Goal: Task Accomplishment & Management: Use online tool/utility

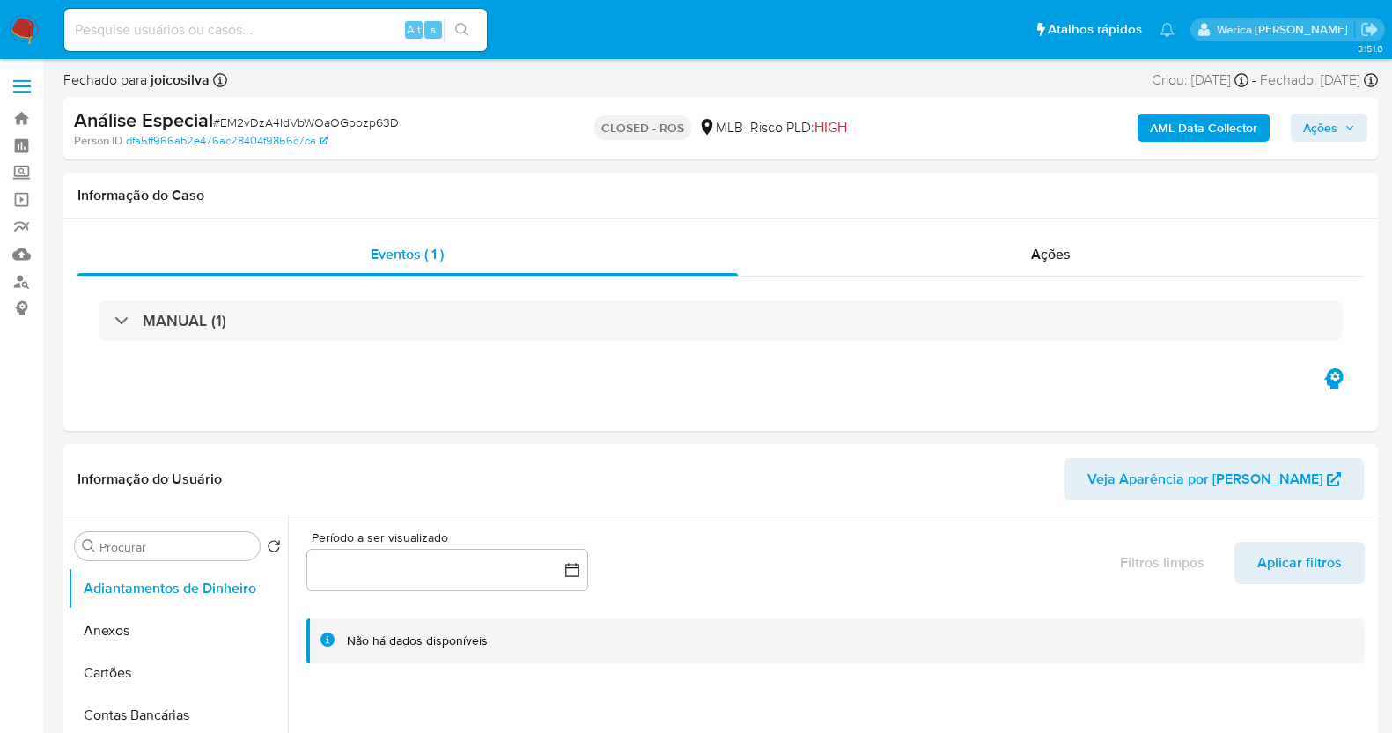
select select "10"
click at [1000, 286] on div "MANUAL (1)" at bounding box center [721, 321] width 1287 height 88
click at [1040, 259] on span "Ações" at bounding box center [1051, 254] width 40 height 20
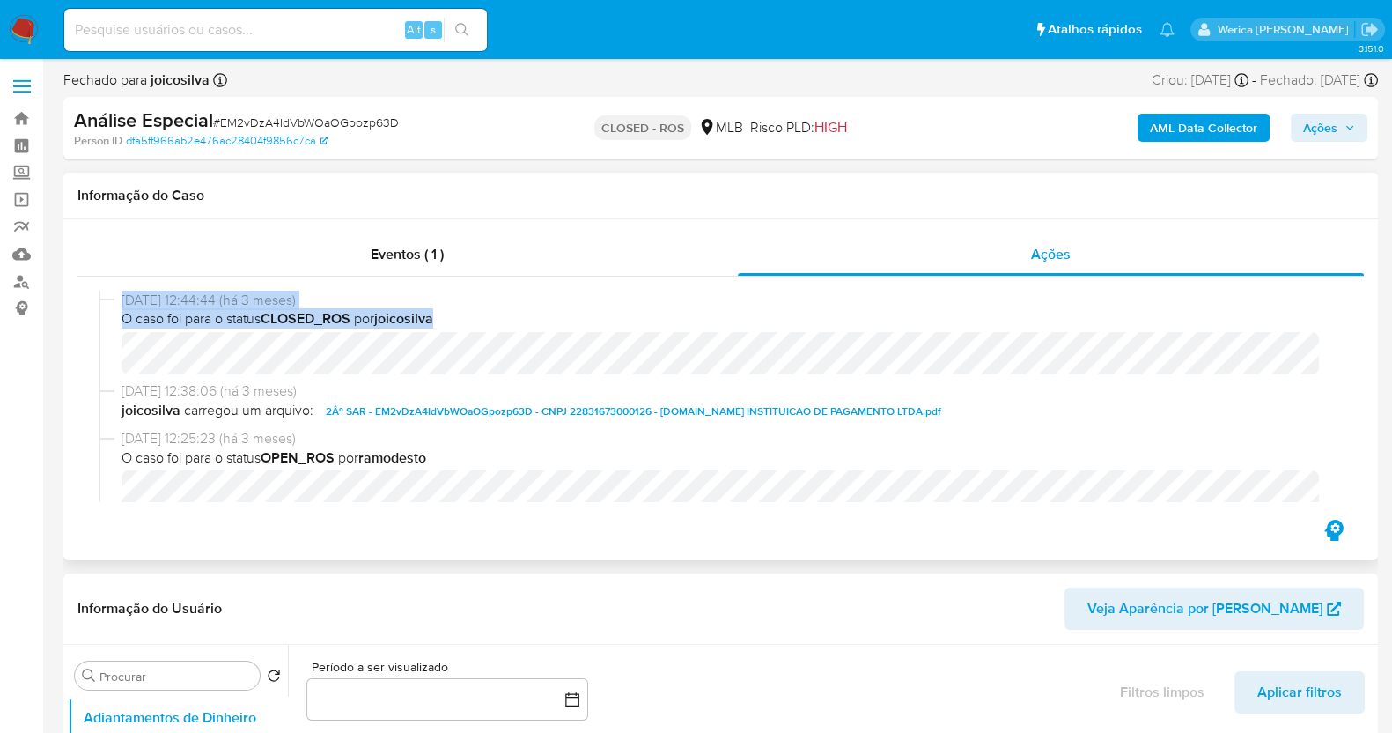
click at [110, 297] on div "23/05/2025 12:44:44 (há 3 meses) O caso foi para o status CLOSED_ROS por joicos…" at bounding box center [721, 337] width 1244 height 92
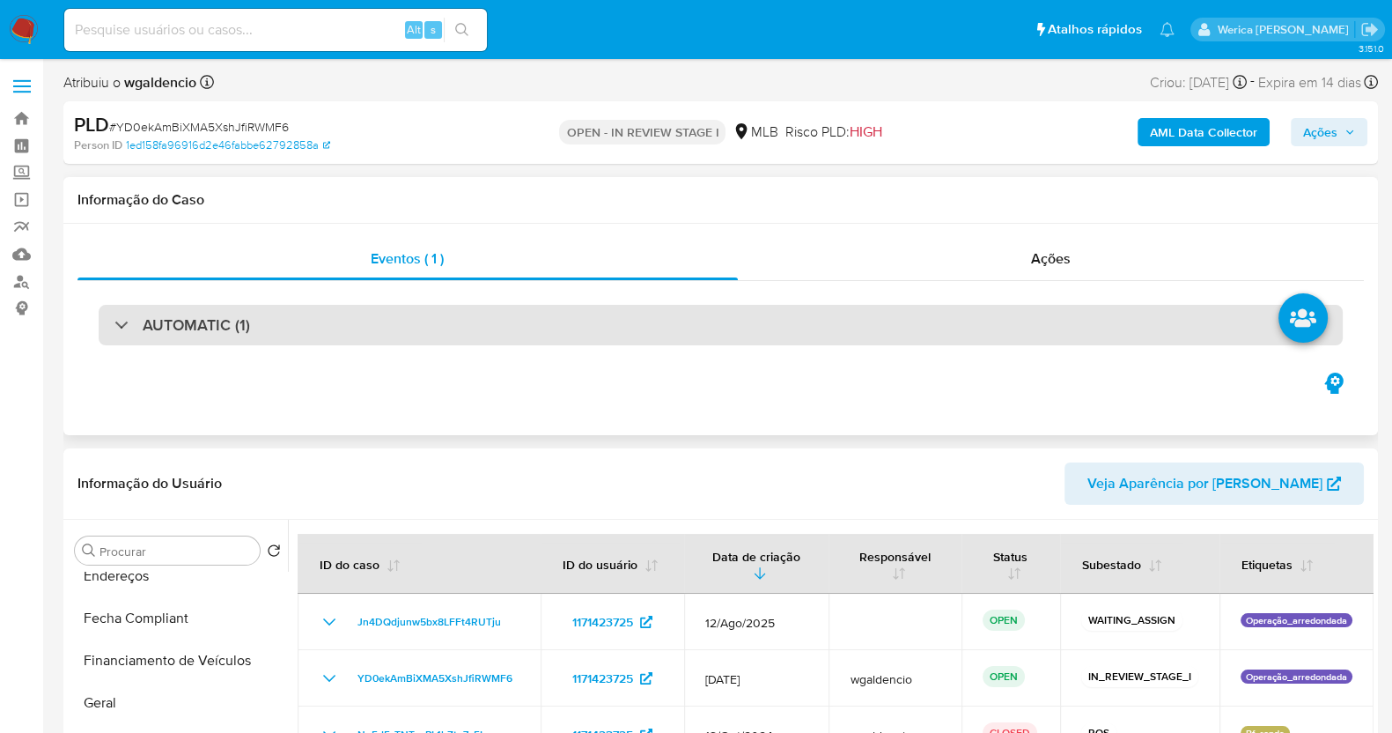
drag, startPoint x: 317, startPoint y: 306, endPoint x: 317, endPoint y: 324, distance: 17.6
click at [317, 314] on div "AUTOMATIC (1)" at bounding box center [721, 325] width 1287 height 88
click at [317, 326] on div "AUTOMATIC (1)" at bounding box center [721, 325] width 1244 height 41
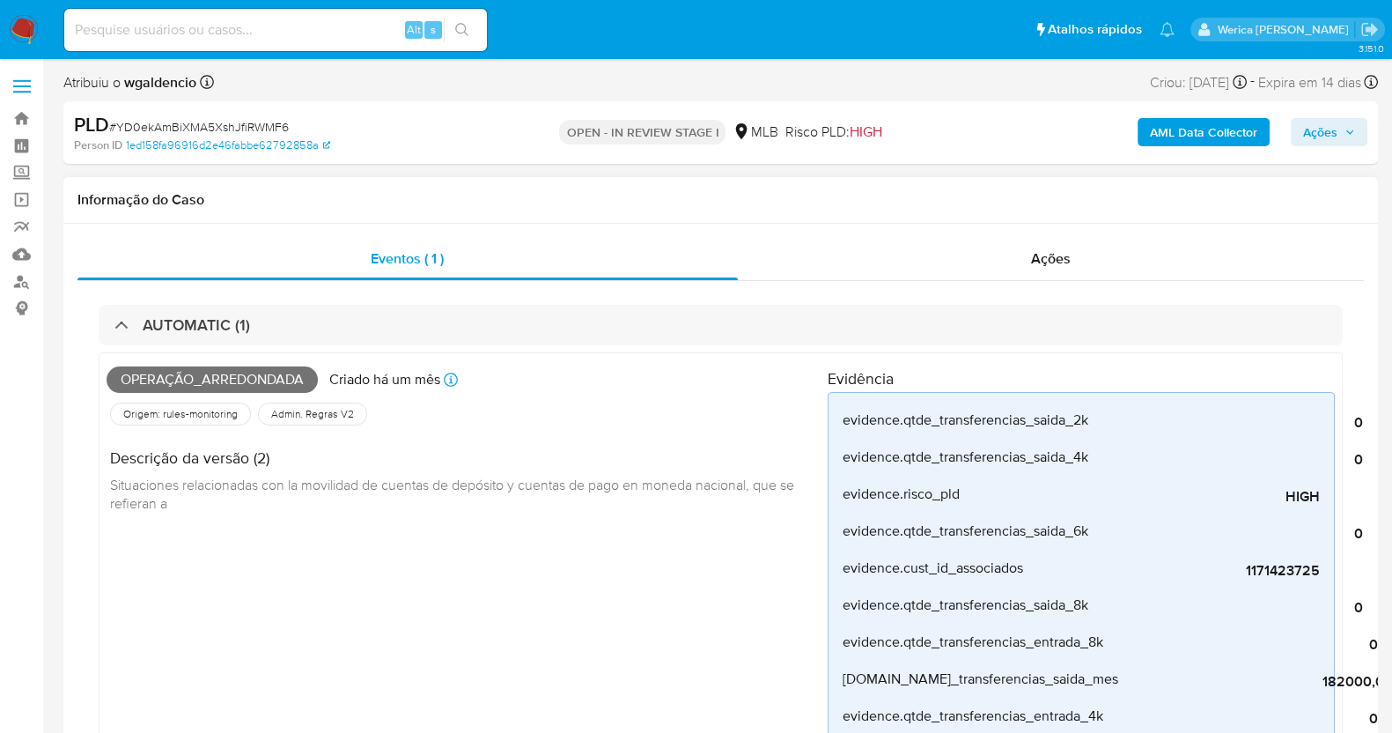
click at [198, 367] on div "Operação_arredondada [PERSON_NAME] um mês Criado: [DATE] 01:06:54" at bounding box center [467, 379] width 721 height 39
click at [198, 375] on span "Operação_arredondada" at bounding box center [212, 379] width 211 height 26
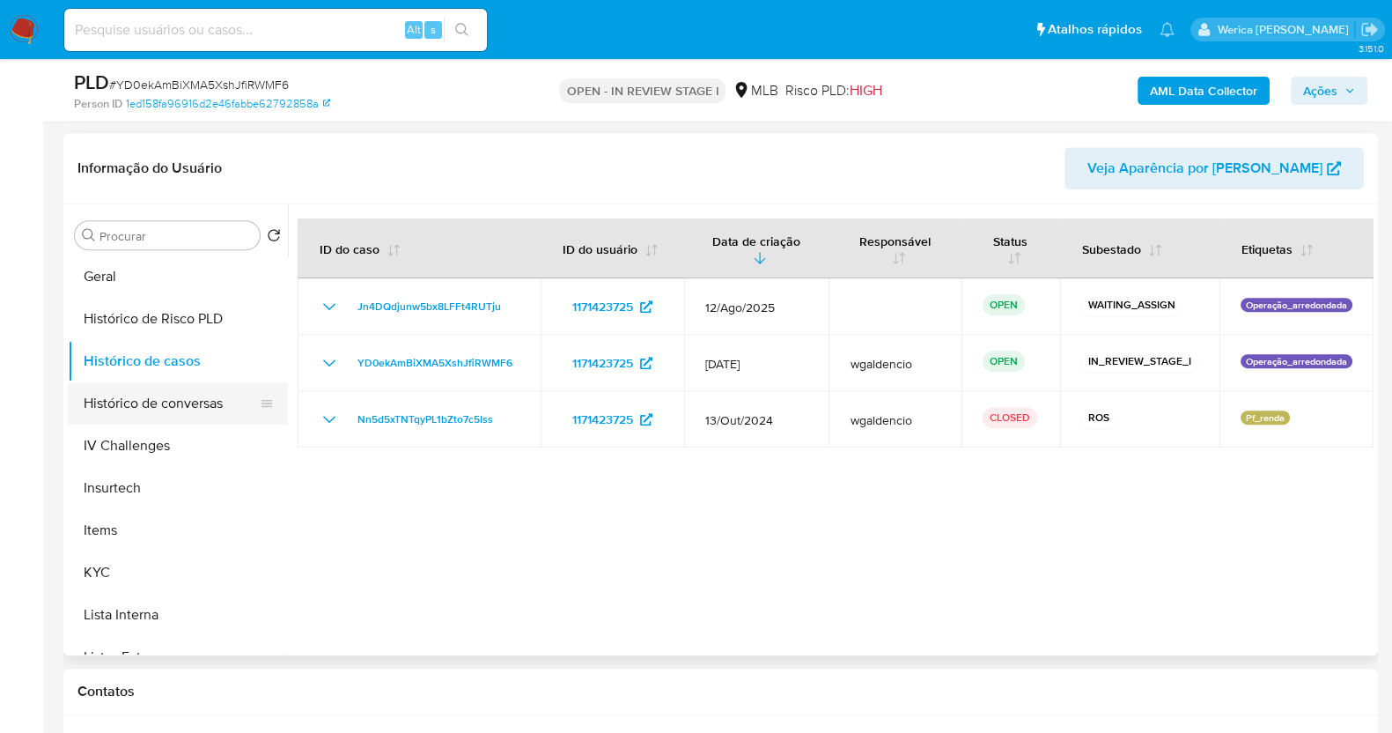
scroll to position [661, 0]
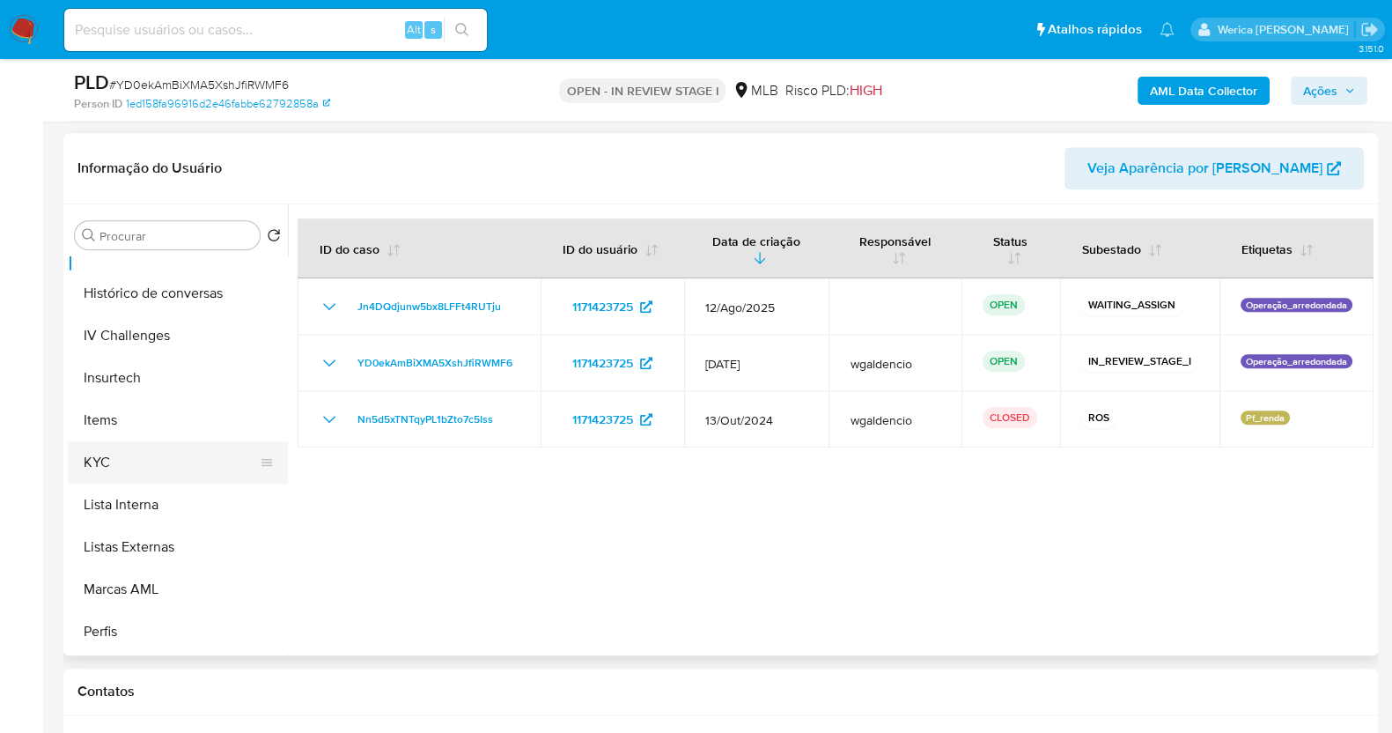
click at [158, 453] on button "KYC" at bounding box center [171, 462] width 206 height 42
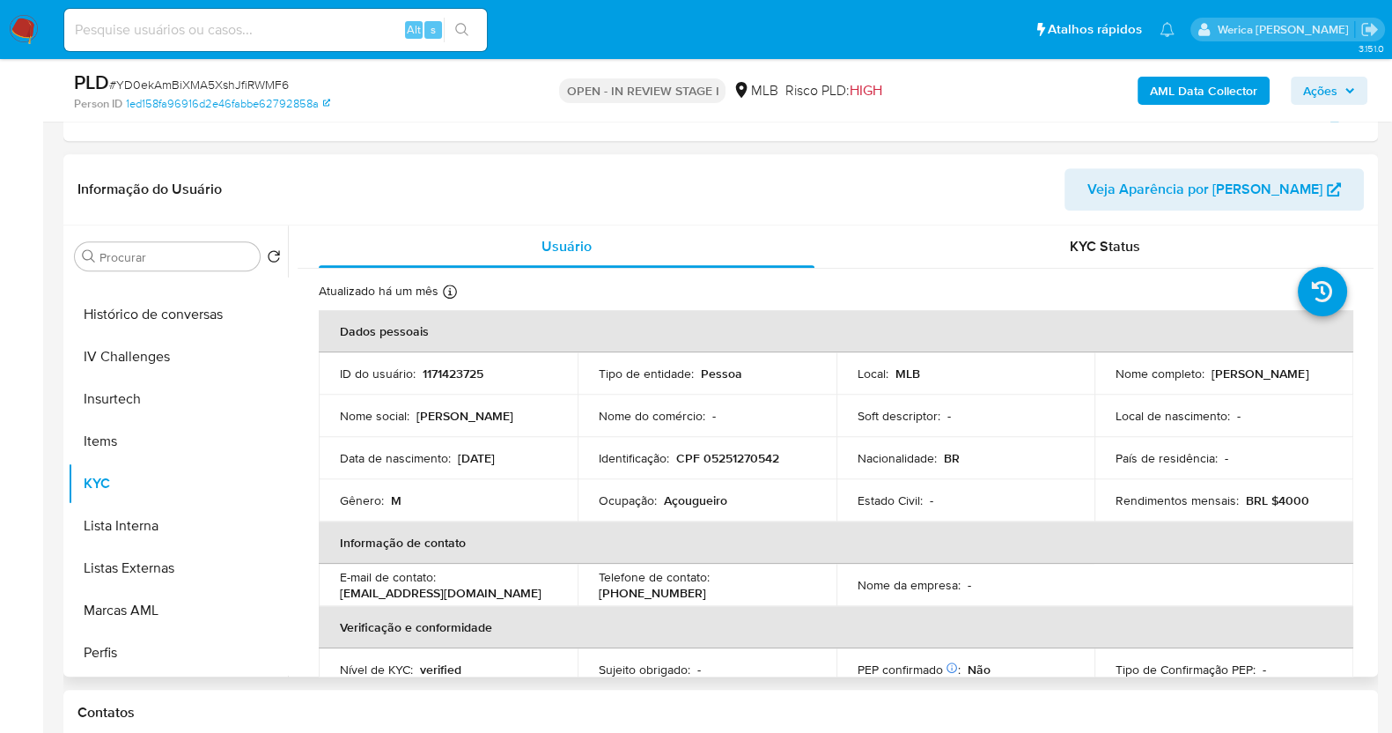
click at [432, 365] on p "1171423725" at bounding box center [453, 373] width 61 height 16
copy p "1171423725"
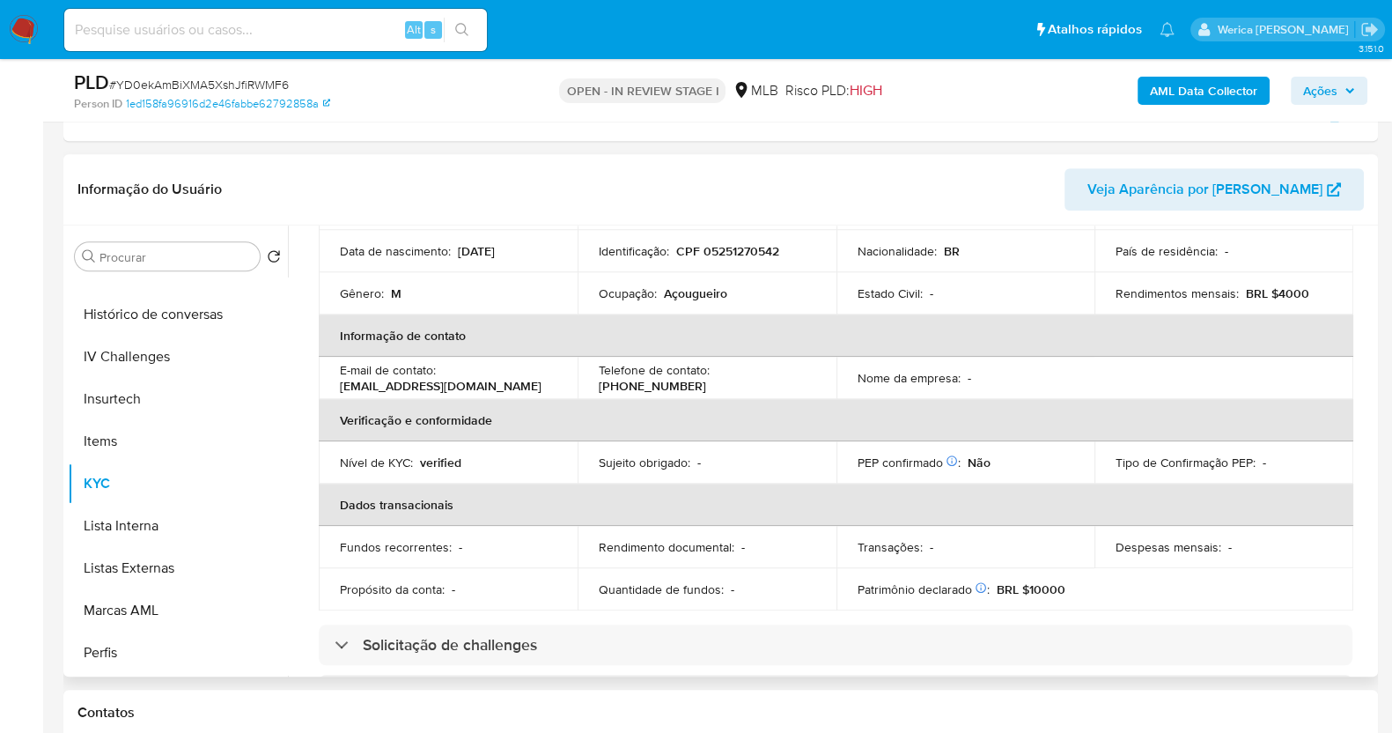
scroll to position [439, 0]
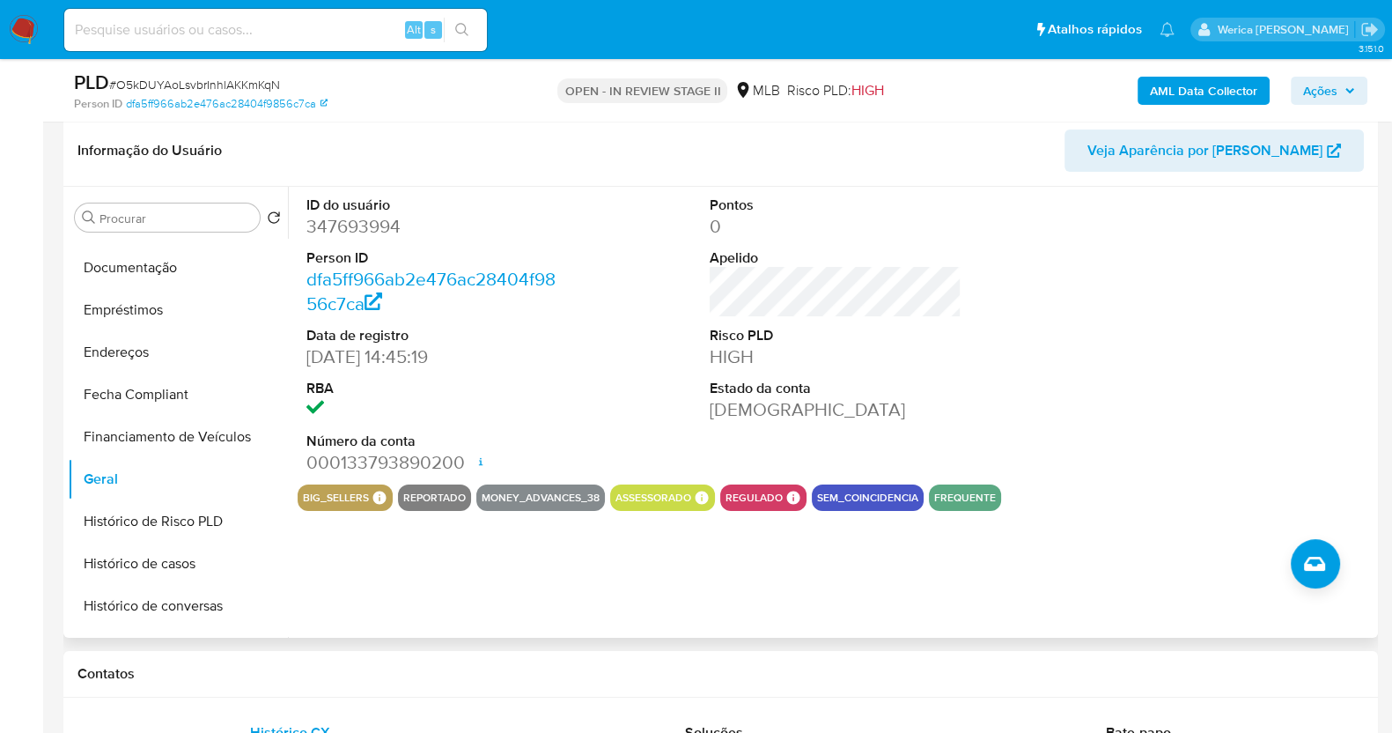
scroll to position [236, 0]
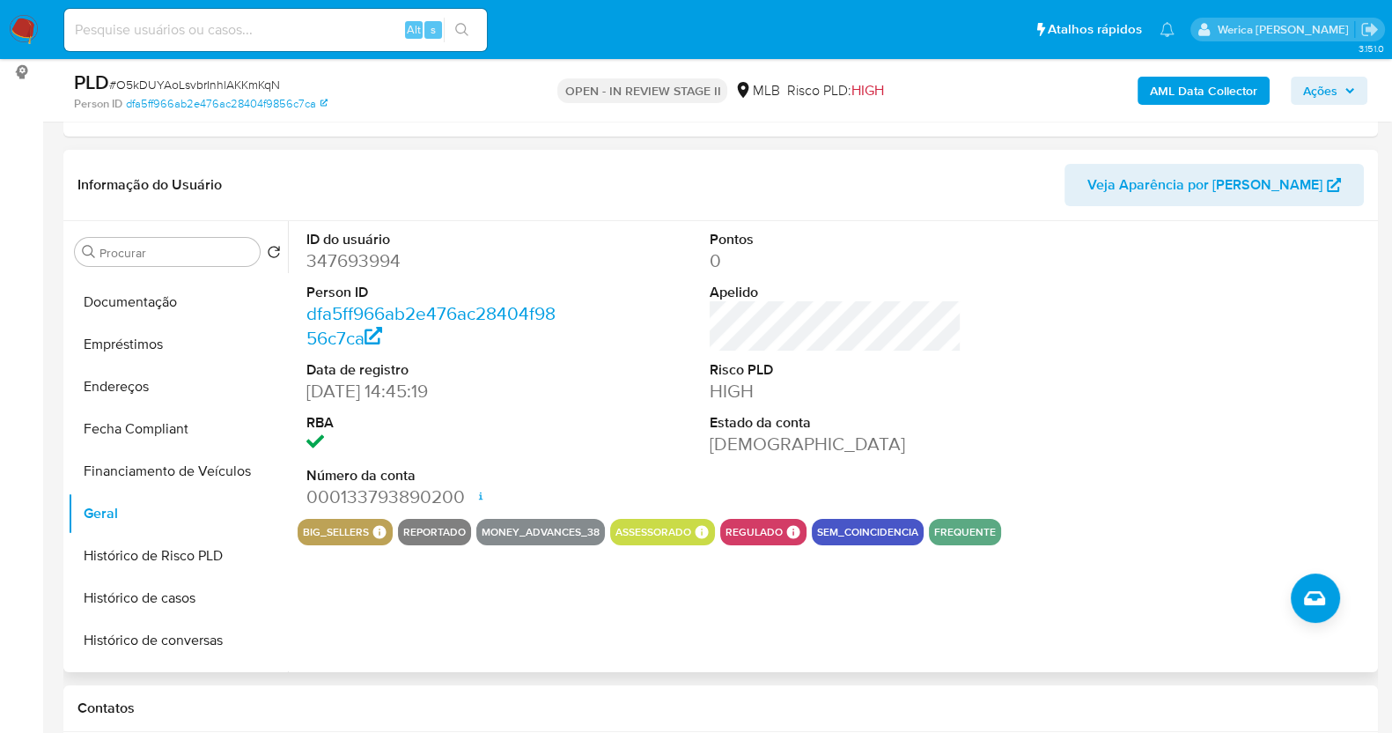
click at [364, 267] on dd "347693994" at bounding box center [432, 260] width 252 height 25
copy dd "347693994"
click at [181, 596] on button "Histórico de casos" at bounding box center [171, 598] width 206 height 42
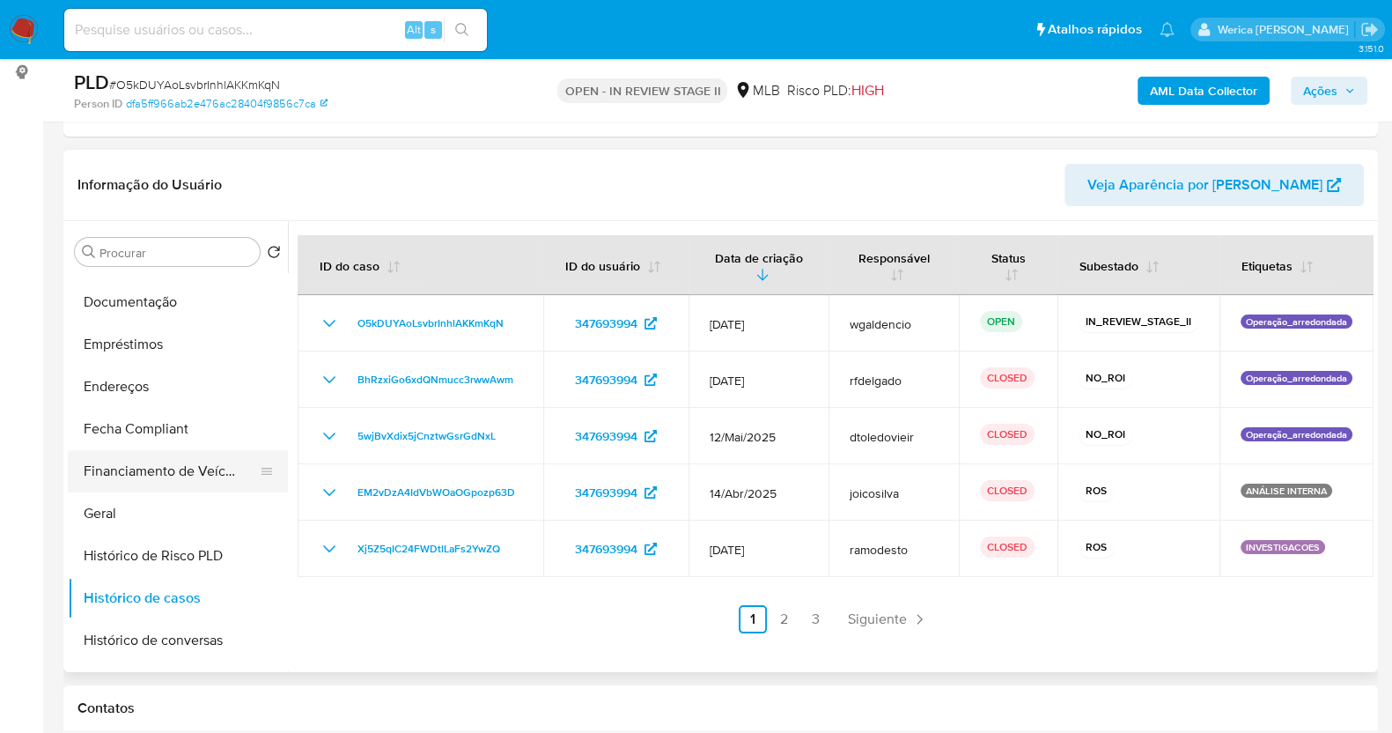
scroll to position [0, 0]
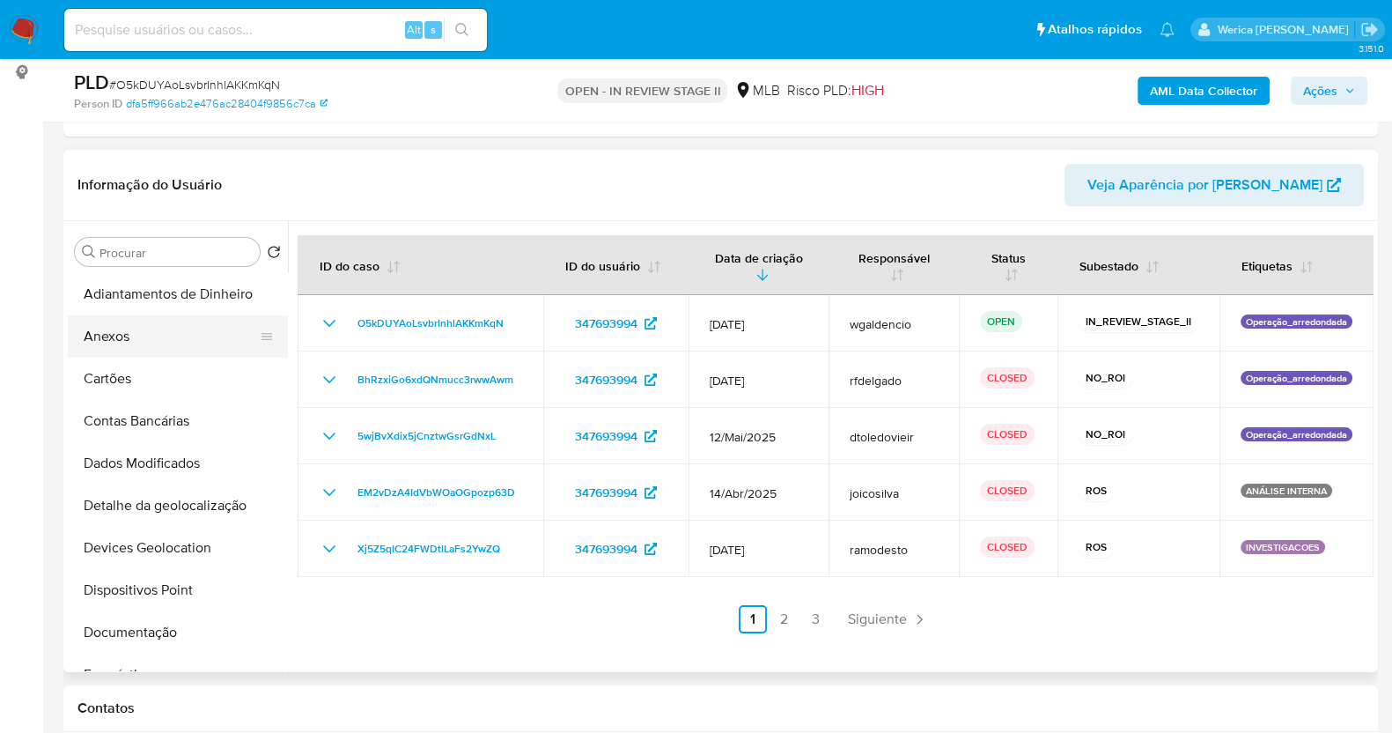
click at [174, 345] on button "Anexos" at bounding box center [171, 336] width 206 height 42
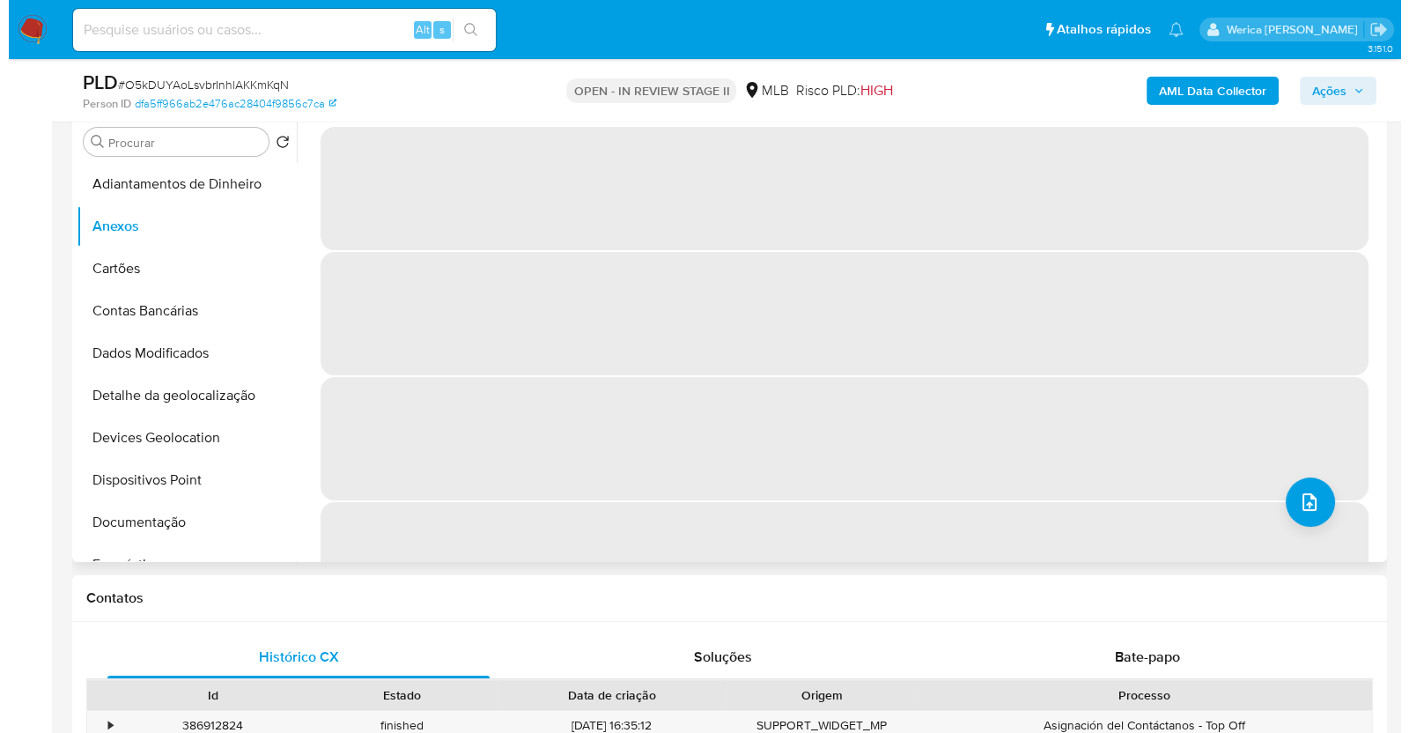
scroll to position [236, 0]
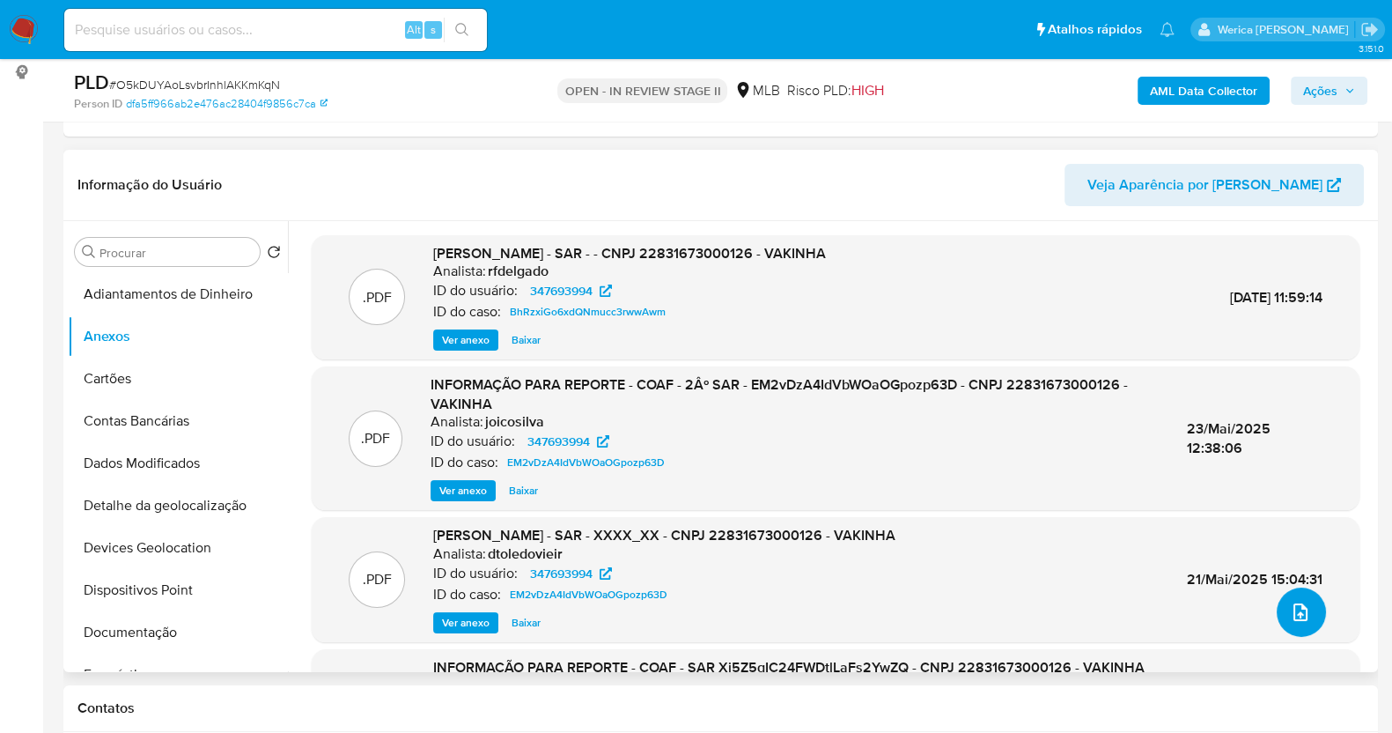
click at [1296, 626] on button "upload-file" at bounding box center [1301, 611] width 49 height 49
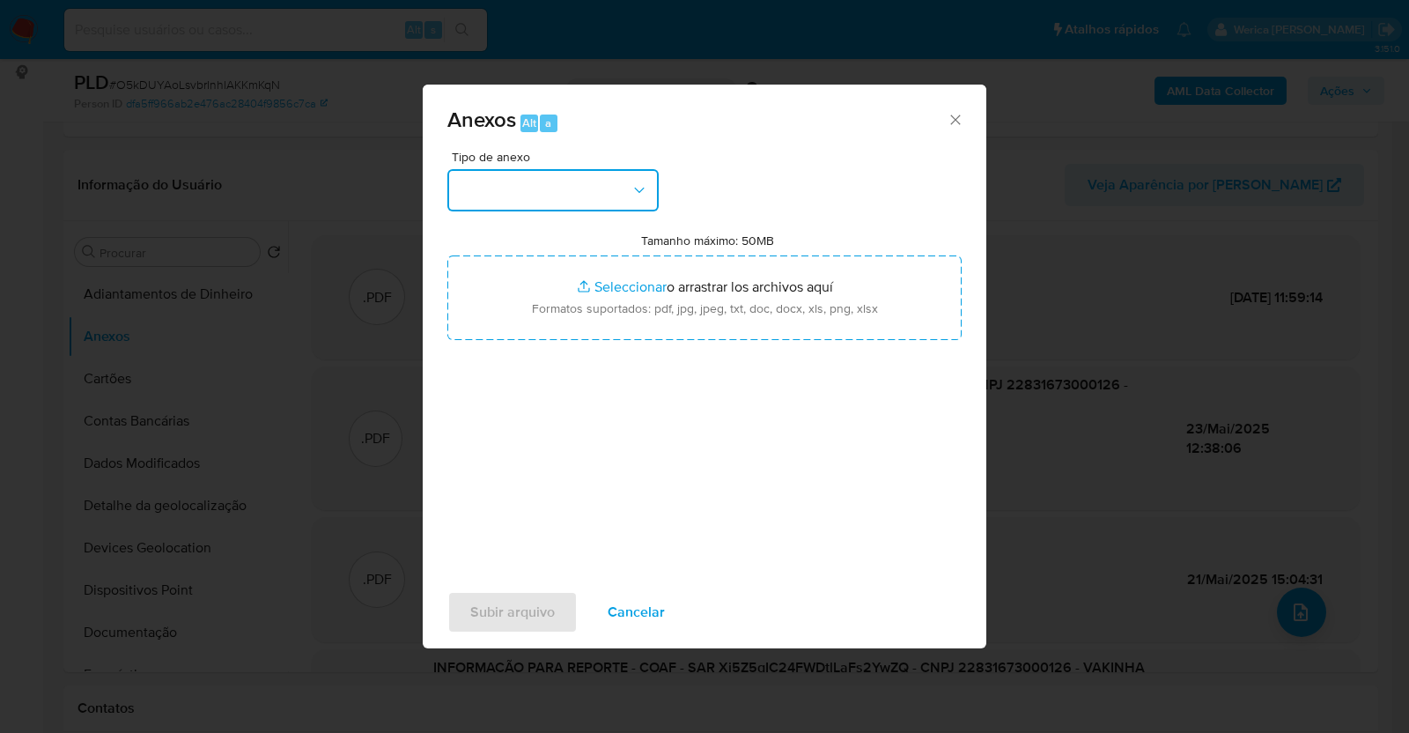
click at [561, 191] on button "button" at bounding box center [552, 190] width 211 height 42
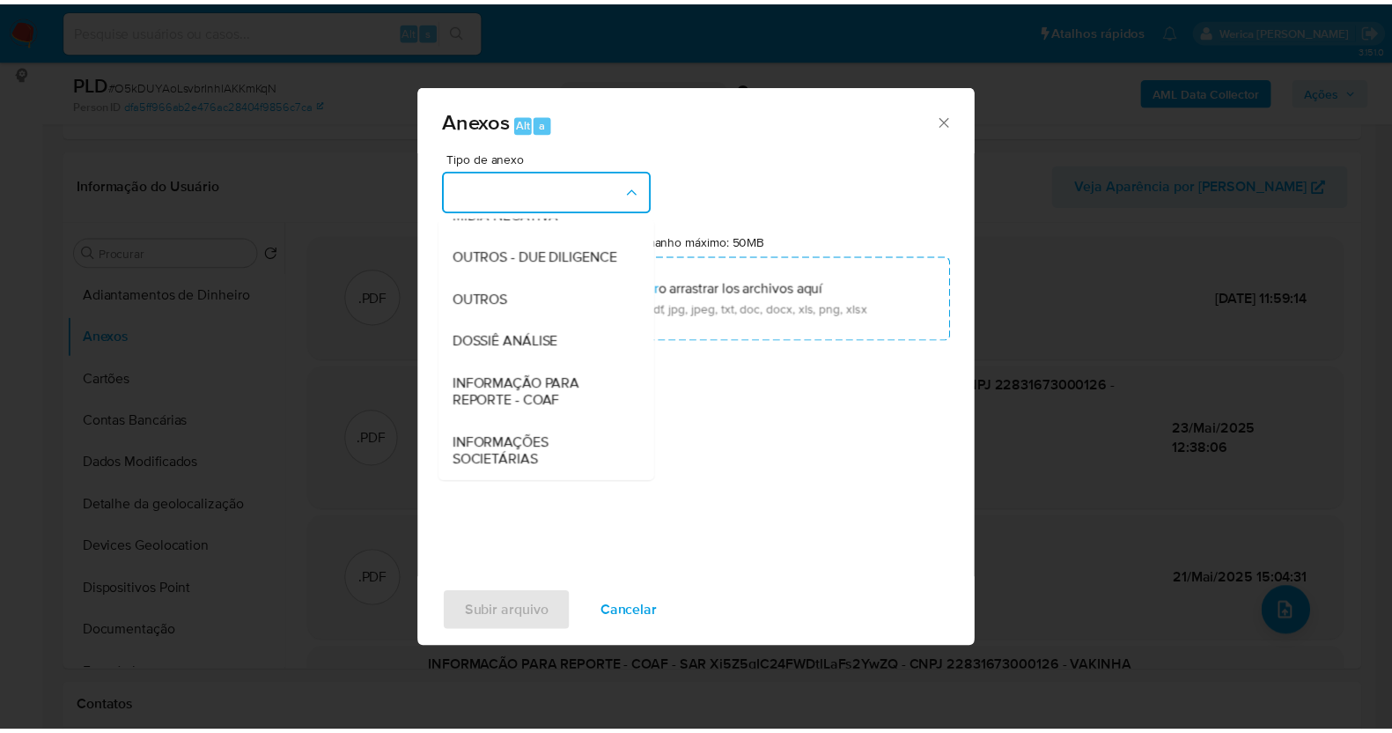
scroll to position [270, 0]
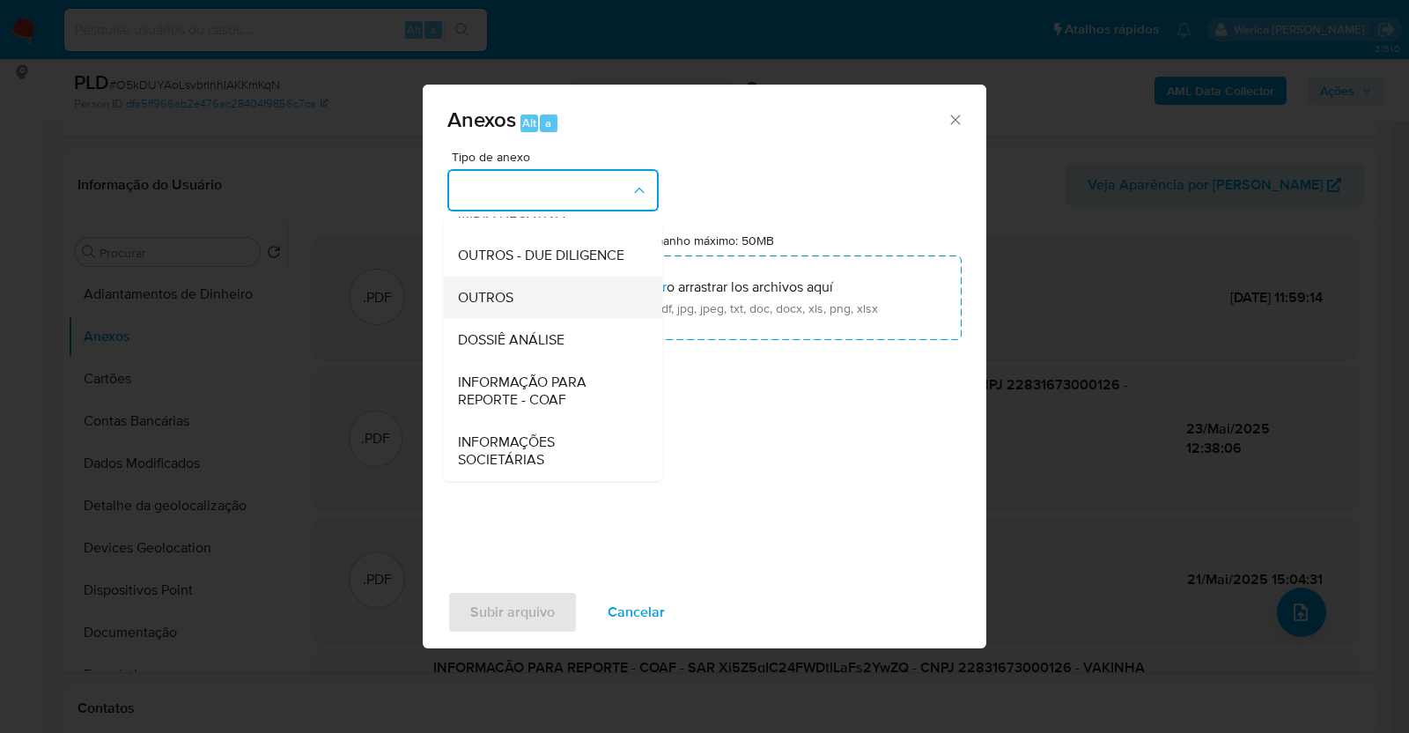
click at [546, 298] on div "OUTROS" at bounding box center [548, 298] width 180 height 42
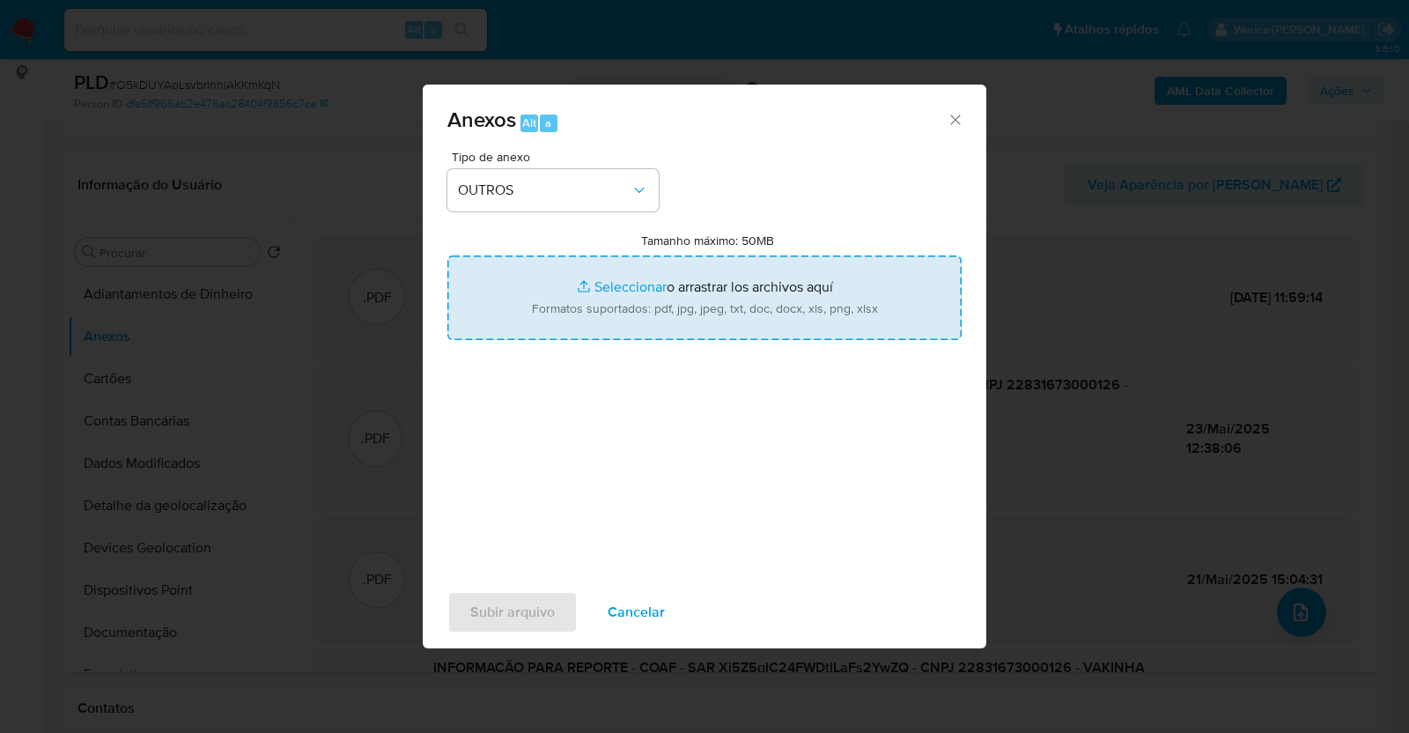
click at [742, 302] on input "Tamanho máximo: 50MB Seleccionar archivos" at bounding box center [704, 297] width 514 height 85
type input "C:\fakepath\SAR - - CNPJ 22831673000126 - VAKINHA.COM INSTITUICAO DE PAGAMENTO …"
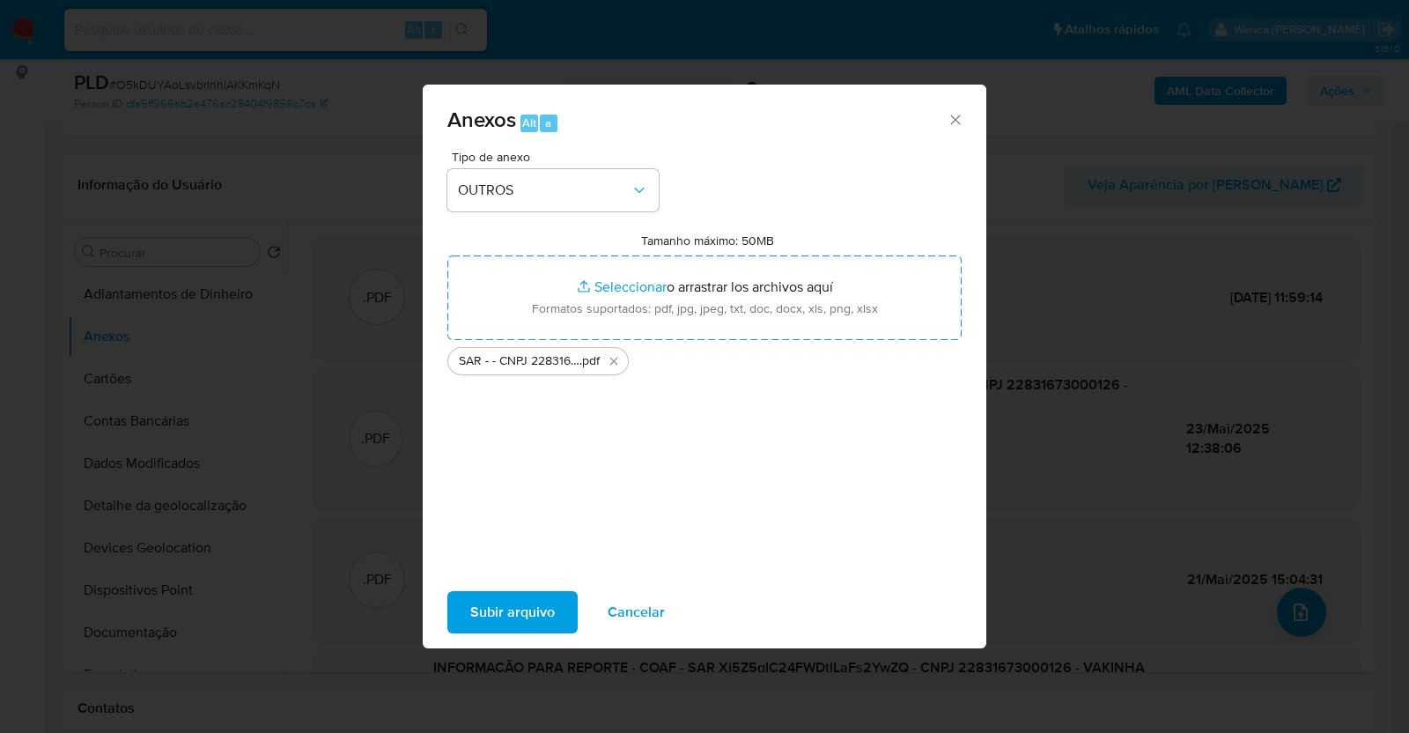
click at [555, 602] on button "Subir arquivo" at bounding box center [512, 612] width 130 height 42
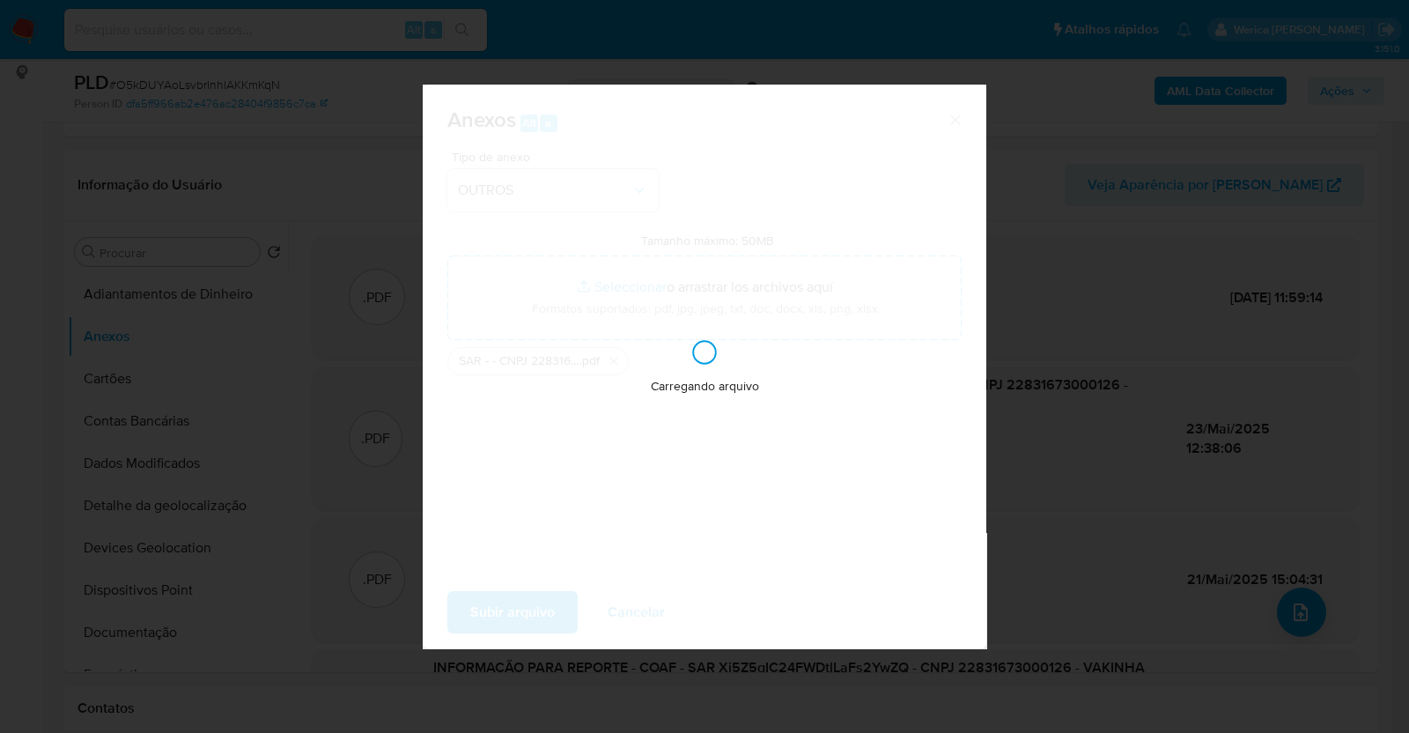
click at [1346, 112] on div "Anexos Alt a Tipo de anexo OUTROS Tamanho máximo: 50MB Seleccionar archivos Sel…" at bounding box center [704, 366] width 1409 height 733
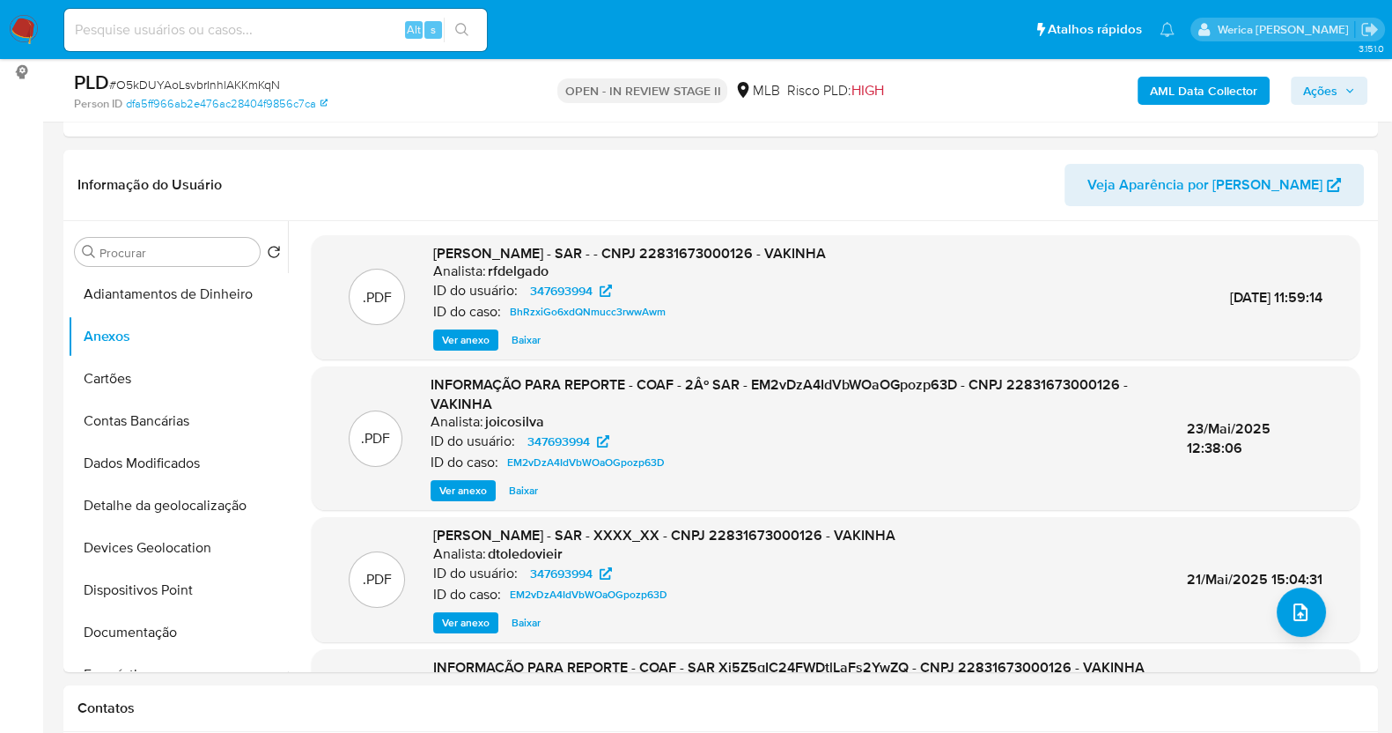
click at [1347, 100] on span "Ações" at bounding box center [1329, 90] width 52 height 25
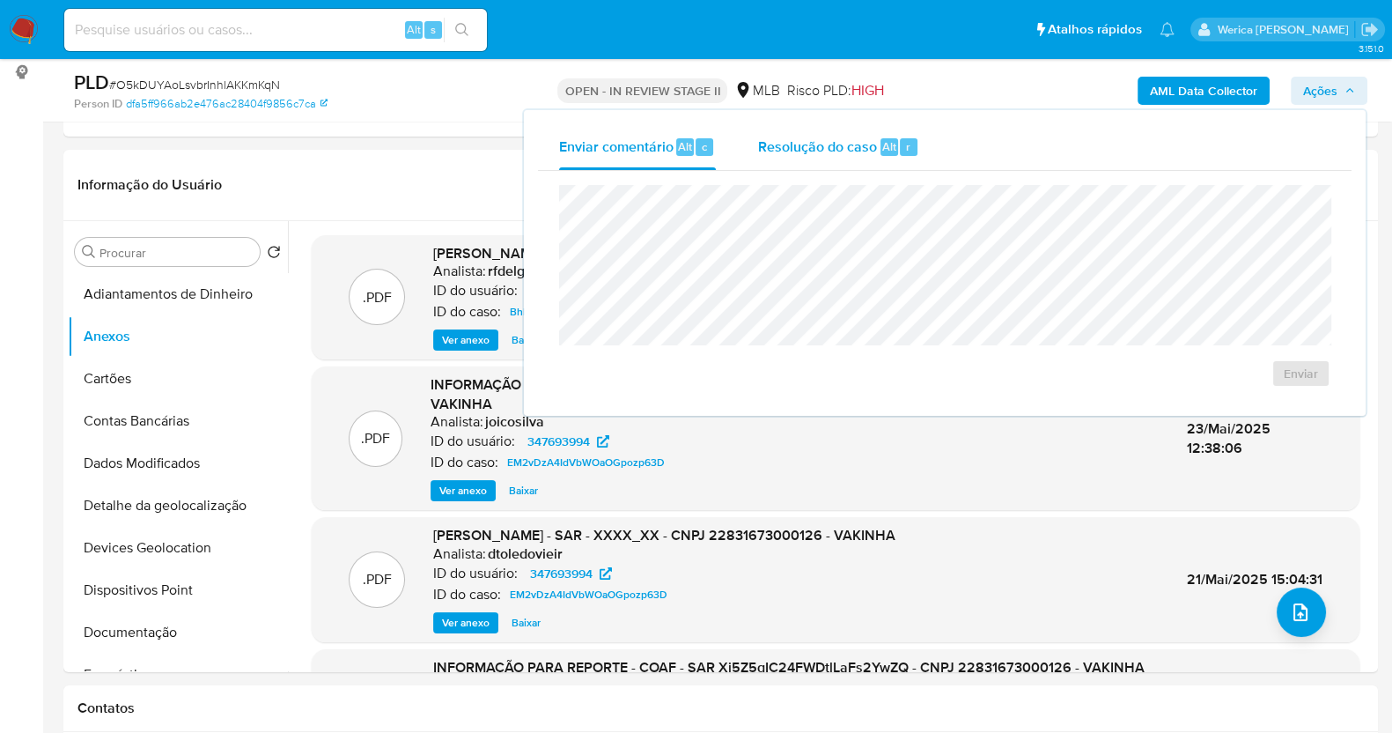
click at [894, 144] on div "Alt" at bounding box center [890, 147] width 18 height 18
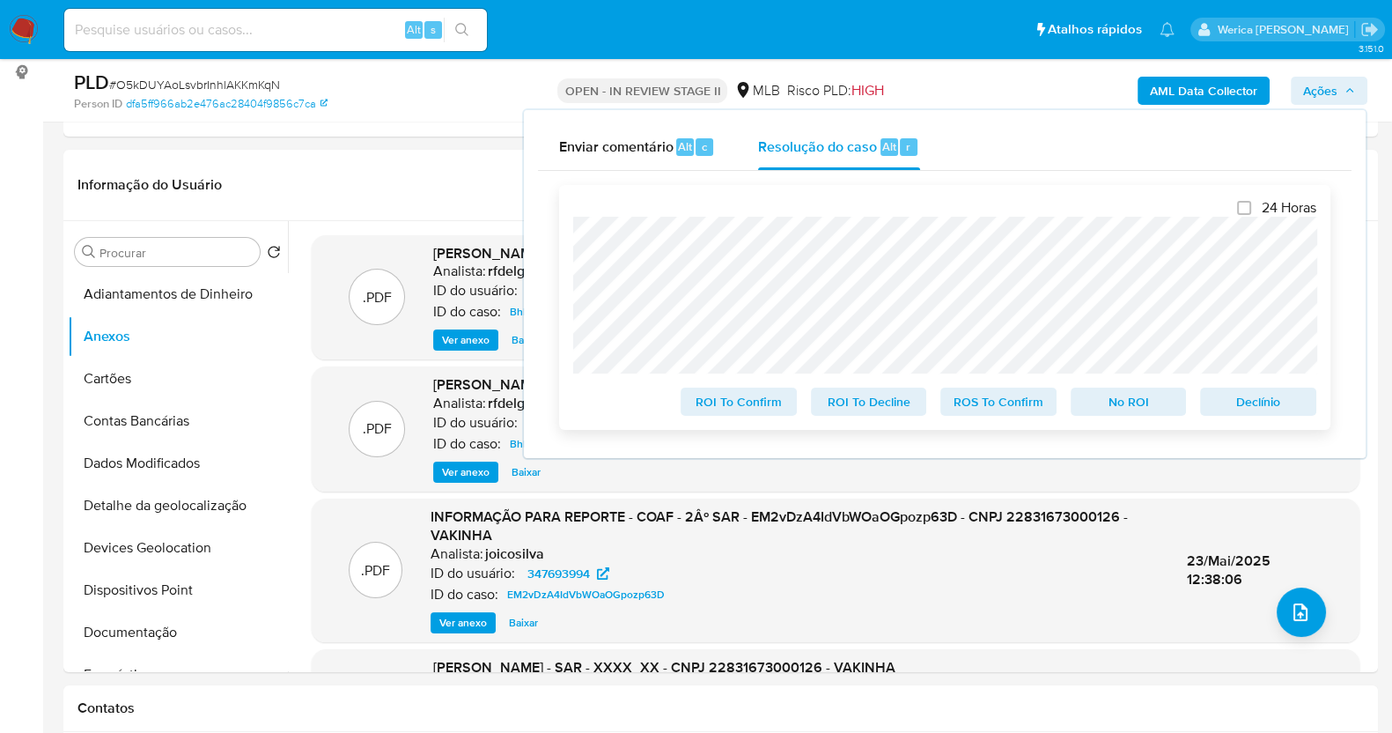
click at [564, 272] on div "24 Horas ROI To Confirm ROI To Decline ROS To Confirm No ROI Declínio" at bounding box center [944, 307] width 771 height 245
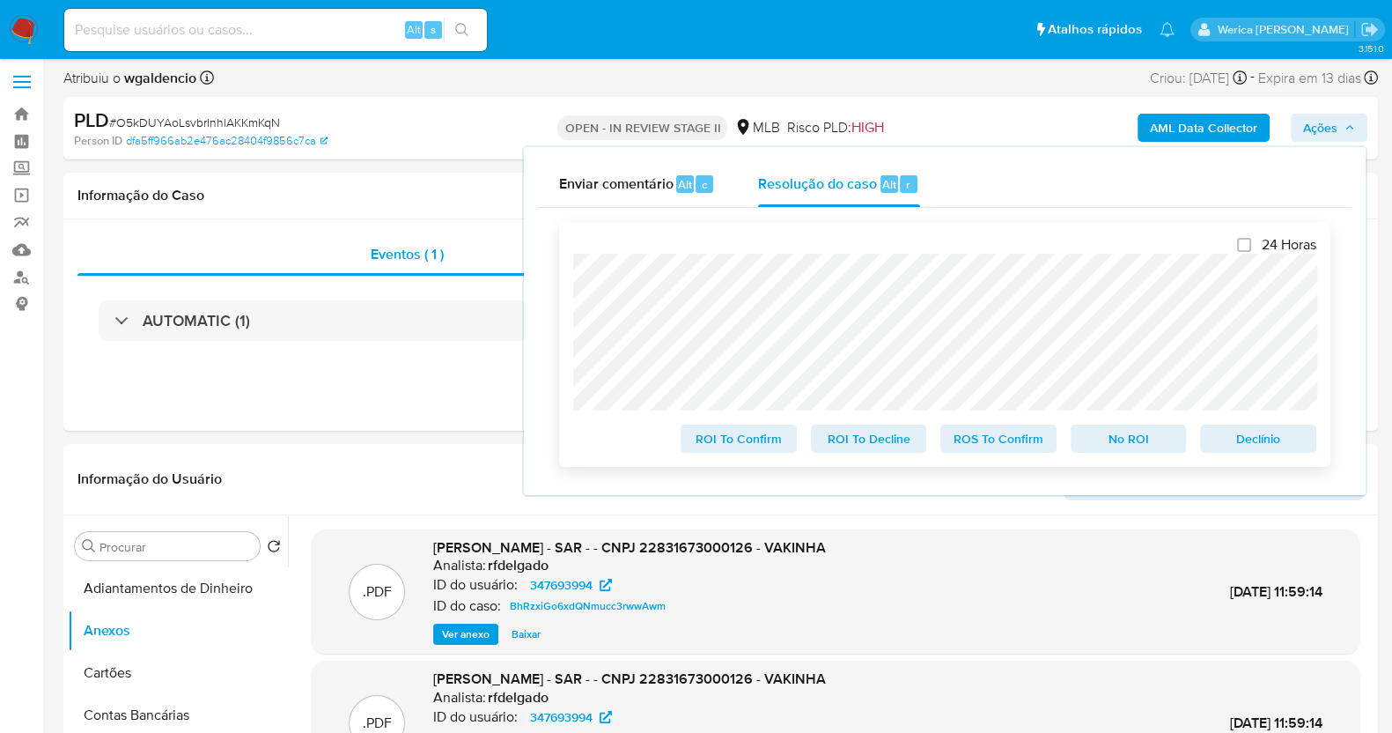
scroll to position [0, 0]
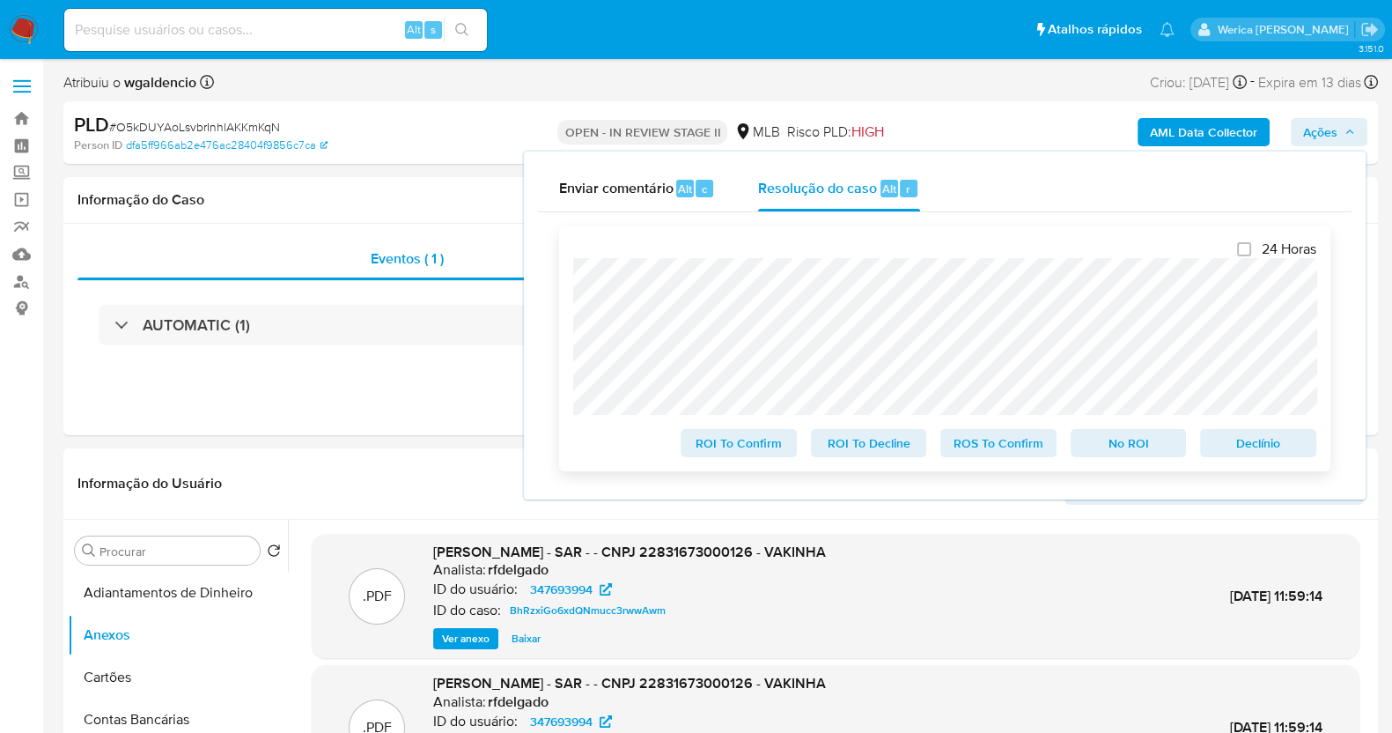
click at [717, 372] on div "24 Horas ROI To Confirm ROI To Decline ROS To Confirm No ROI Declínio" at bounding box center [944, 348] width 771 height 245
click at [1142, 443] on span "No ROI" at bounding box center [1129, 443] width 92 height 25
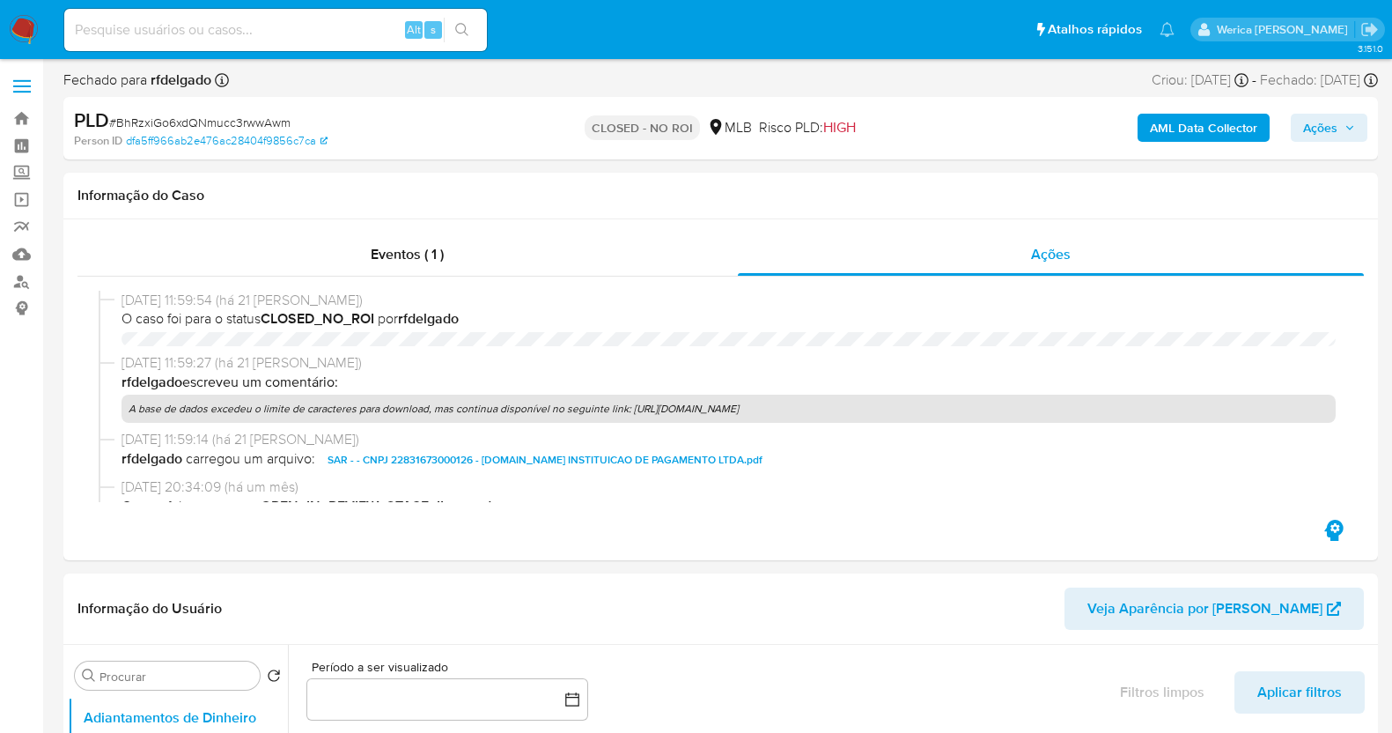
select select "10"
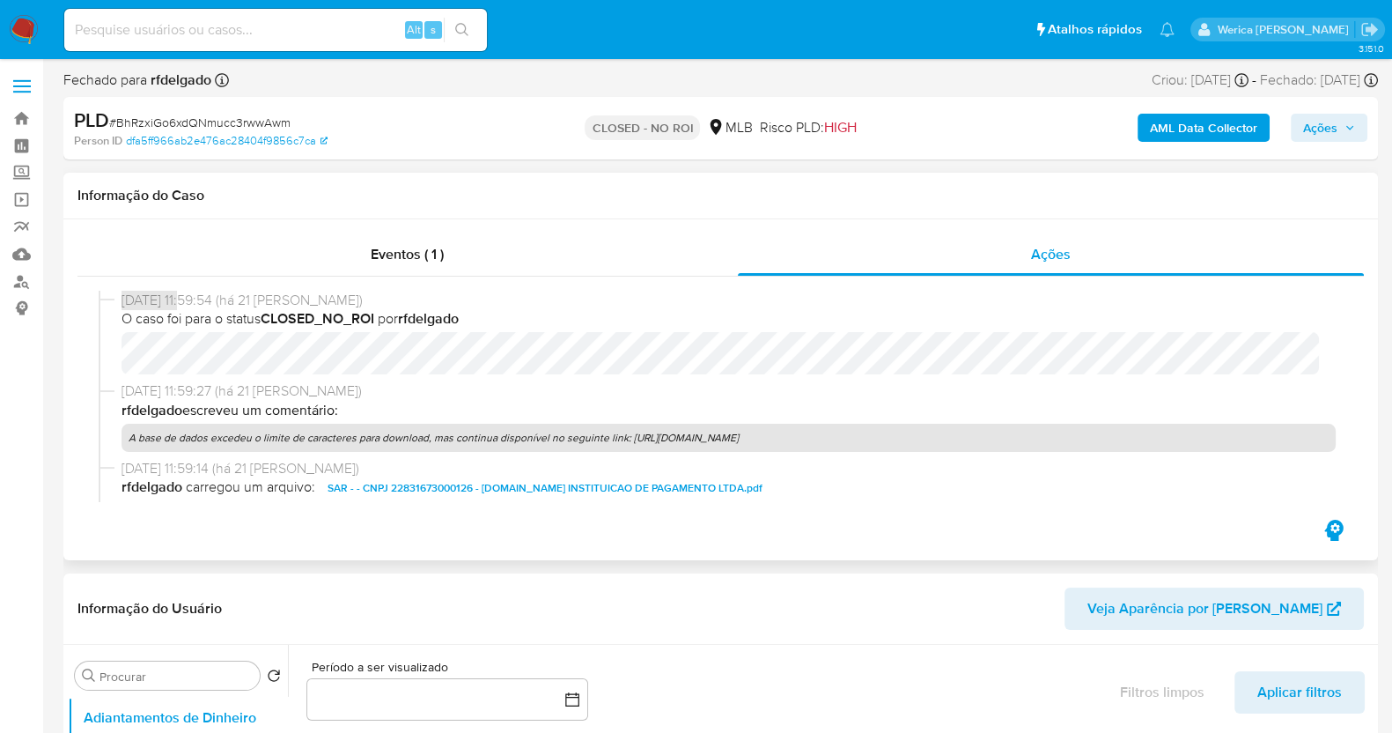
drag, startPoint x: 117, startPoint y: 299, endPoint x: 191, endPoint y: 298, distance: 74.0
click at [191, 298] on div "22/07/2025 11:59:54 (há 21 dias) O caso foi para o status CLOSED_NO_ROI por rfd…" at bounding box center [721, 337] width 1244 height 92
drag, startPoint x: 311, startPoint y: 301, endPoint x: 110, endPoint y: 299, distance: 200.8
click at [110, 299] on div "22/07/2025 11:59:54 (há 21 dias) O caso foi para o status CLOSED_NO_ROI por rfd…" at bounding box center [721, 337] width 1244 height 92
copy div "22/07/2025 11:59:54 (há 21 dias"
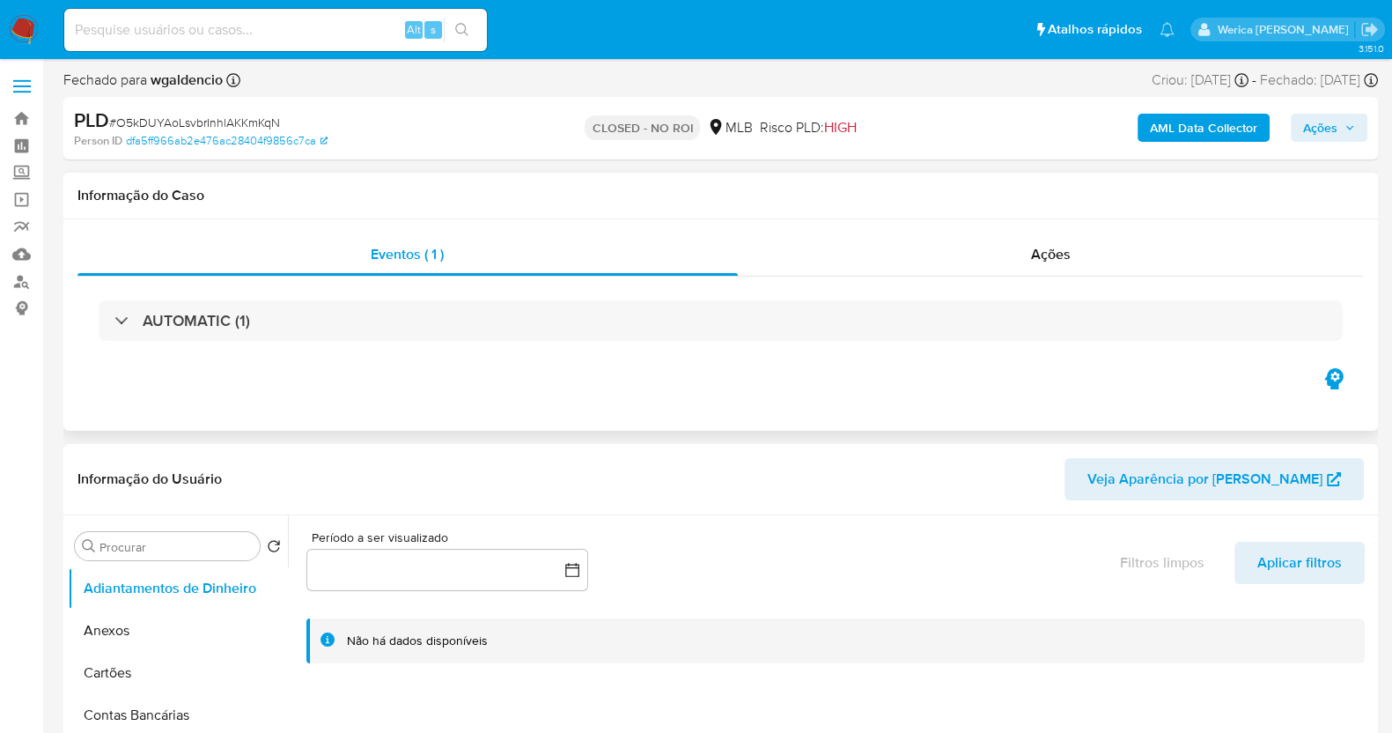
click at [1023, 286] on div "AUTOMATIC (1)" at bounding box center [721, 321] width 1287 height 88
click at [1019, 281] on div "AUTOMATIC (1)" at bounding box center [721, 321] width 1287 height 88
click at [1030, 254] on div "Ações" at bounding box center [1051, 254] width 627 height 42
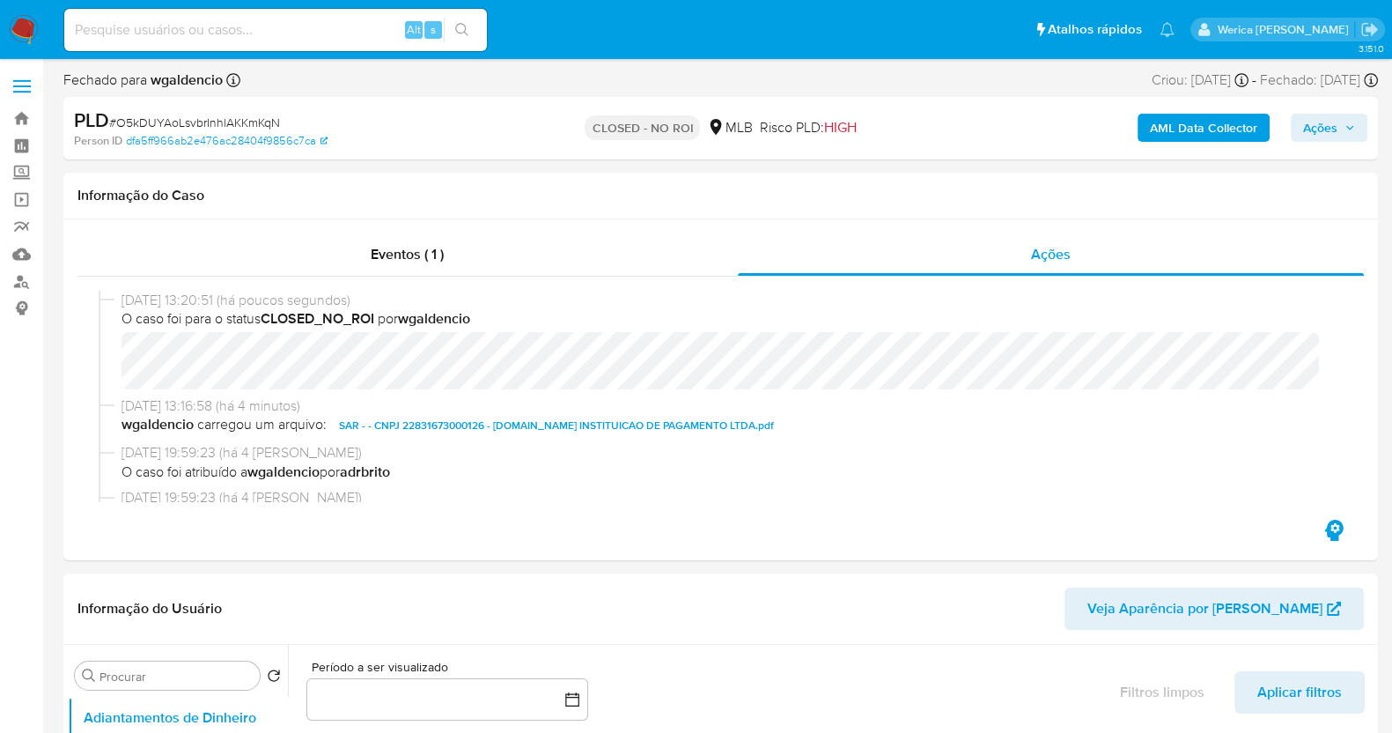
select select "10"
